Goal: Task Accomplishment & Management: Manage account settings

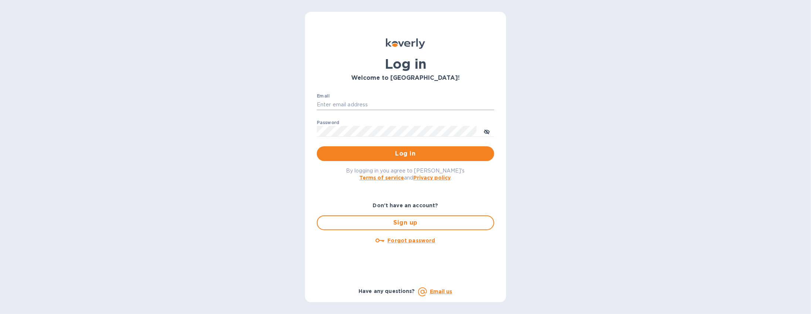
click at [351, 106] on input "Email" at bounding box center [405, 104] width 177 height 11
type input "[EMAIL_ADDRESS][DOMAIN_NAME]"
click at [375, 165] on div "By logging in you agree to [PERSON_NAME]'s Terms of service and Privacy policy ." at bounding box center [405, 174] width 189 height 26
click at [374, 158] on button "Log in" at bounding box center [405, 153] width 177 height 15
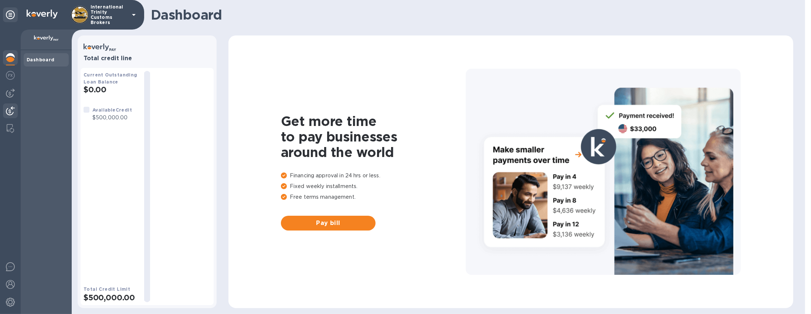
click at [15, 108] on div at bounding box center [10, 112] width 15 height 16
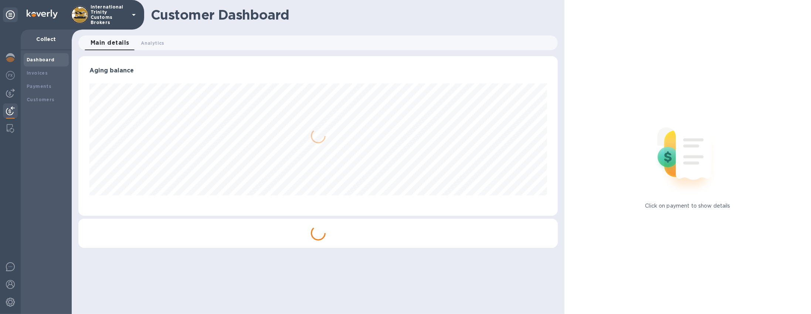
scroll to position [369630, 369313]
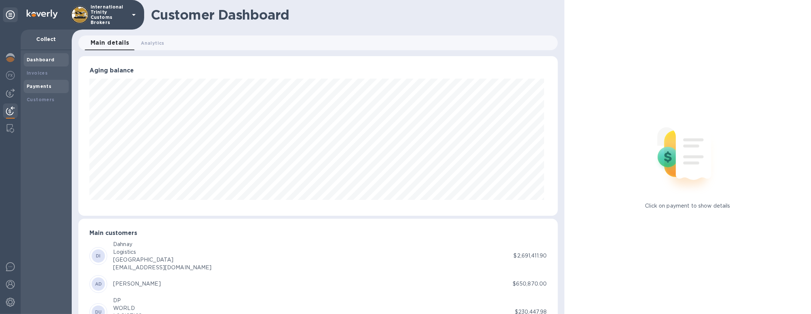
click at [49, 88] on b "Payments" at bounding box center [39, 87] width 25 height 6
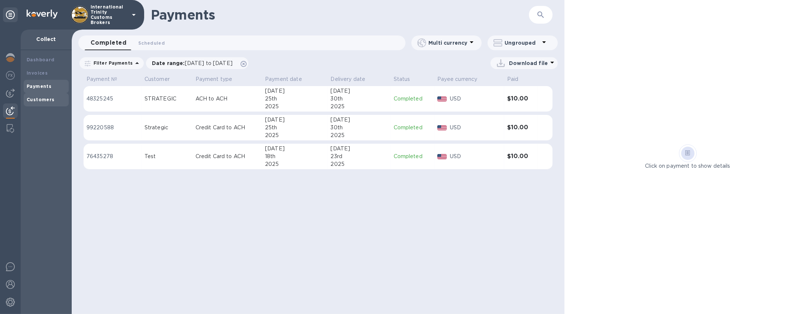
click at [40, 100] on b "Customers" at bounding box center [41, 100] width 28 height 6
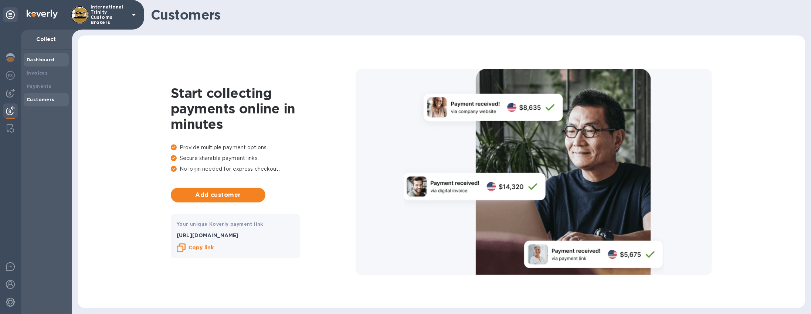
click at [49, 60] on b "Dashboard" at bounding box center [41, 60] width 28 height 6
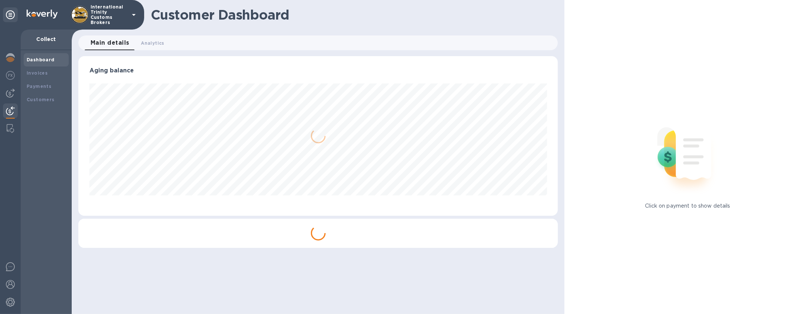
scroll to position [160, 480]
click at [37, 77] on div "Invoices" at bounding box center [46, 73] width 39 height 7
